Goal: Task Accomplishment & Management: Manage account settings

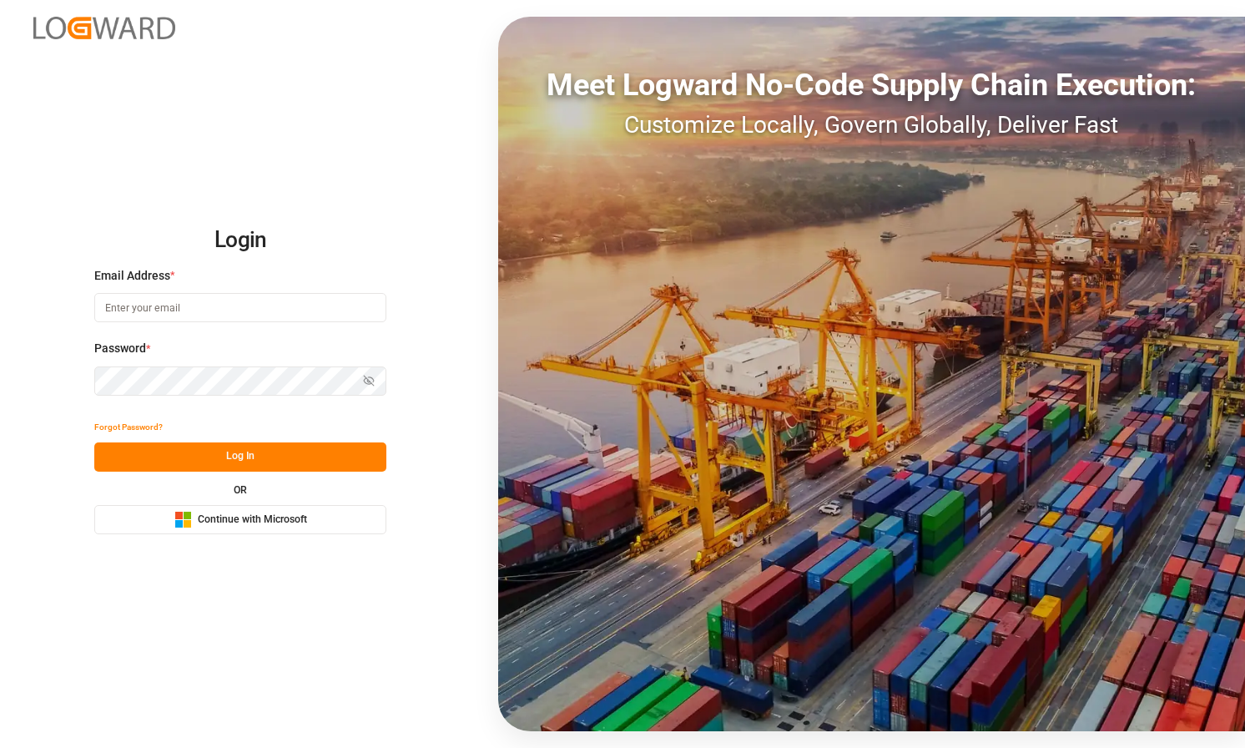
click at [244, 494] on div "OR Microsoft Logo Continue with Microsoft" at bounding box center [240, 509] width 292 height 49
click at [244, 502] on div "OR Microsoft Logo Continue with Microsoft" at bounding box center [240, 509] width 292 height 49
click at [249, 512] on span "Continue with Microsoft" at bounding box center [252, 519] width 109 height 15
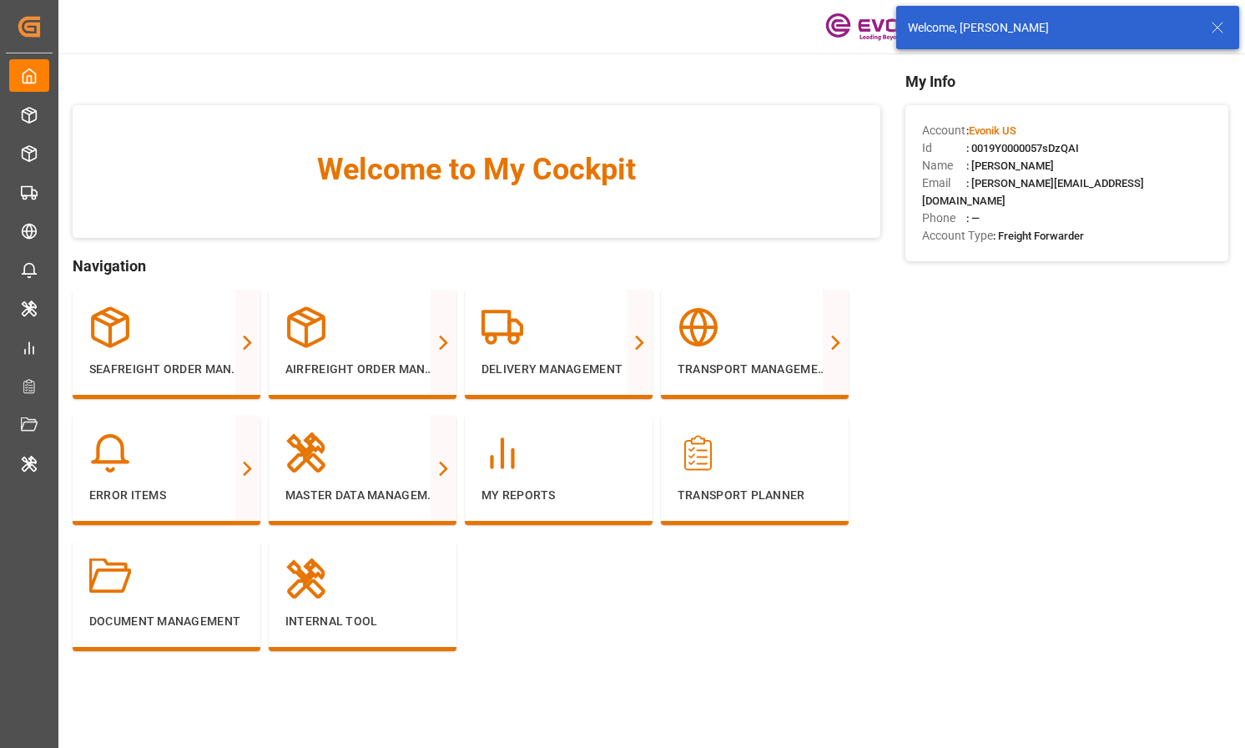
click at [1222, 26] on icon at bounding box center [1217, 28] width 20 height 20
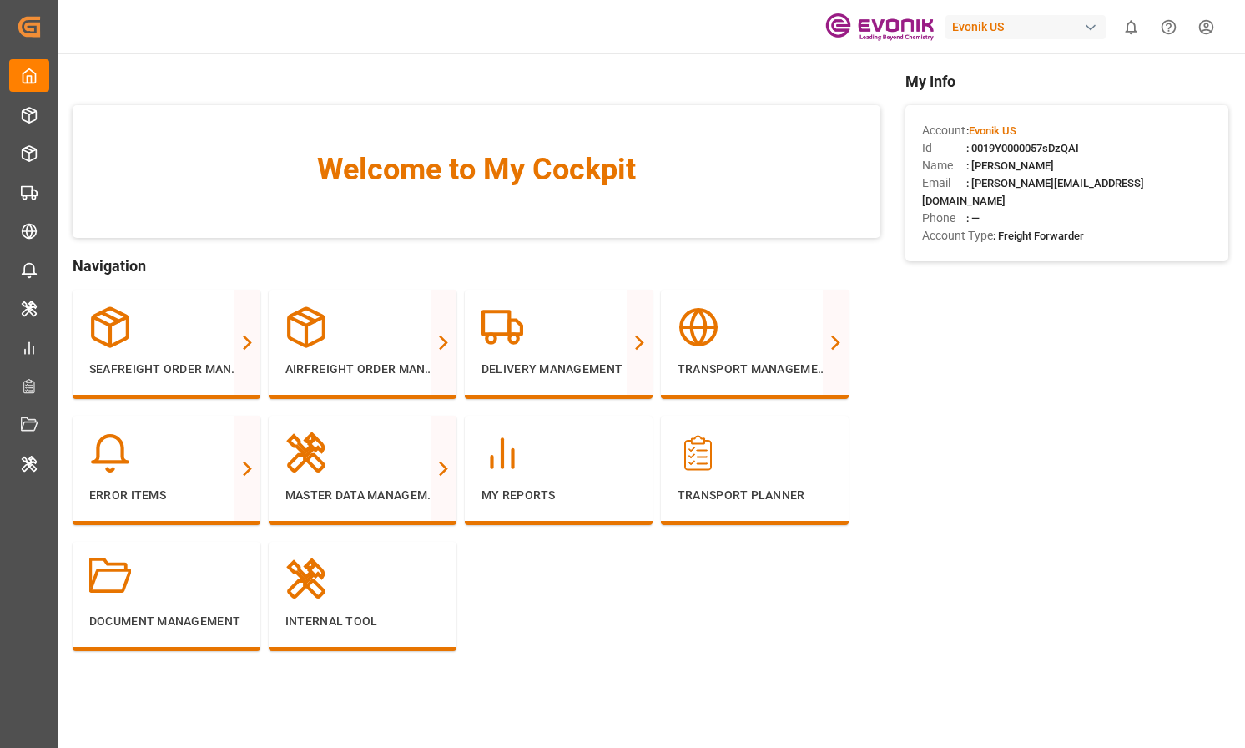
click at [1061, 30] on div "Evonik US" at bounding box center [1025, 27] width 160 height 24
type input "logward data"
click at [1061, 83] on div "logward data" at bounding box center [1029, 69] width 285 height 38
click at [1061, 111] on div "LO Logward Data Analysts" at bounding box center [1029, 111] width 285 height 34
